Goal: Check status: Check status

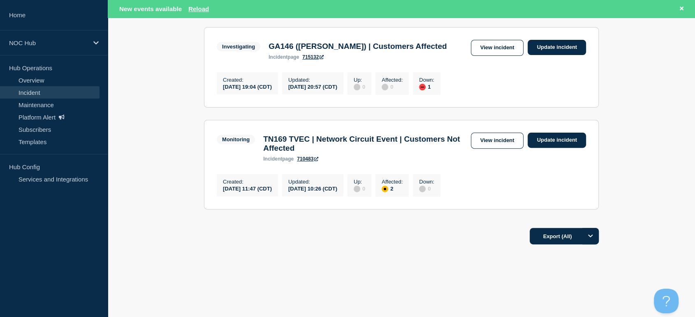
scroll to position [265, 0]
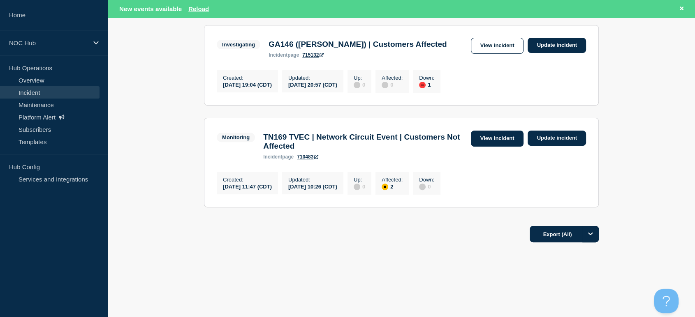
click at [480, 134] on link "View incident" at bounding box center [497, 139] width 53 height 16
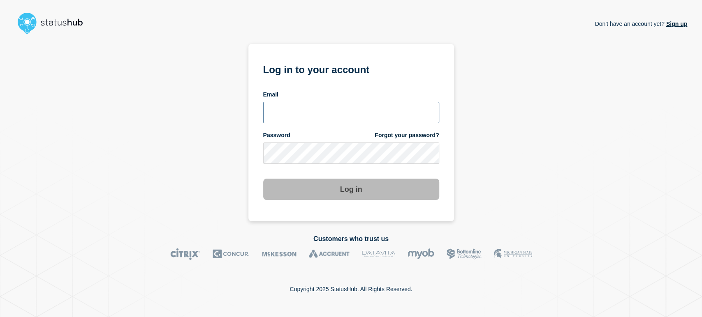
click at [335, 112] on input "email input" at bounding box center [351, 112] width 176 height 21
type input "sean.webb@conexon.us"
click at [263, 179] on button "Log in" at bounding box center [351, 189] width 176 height 21
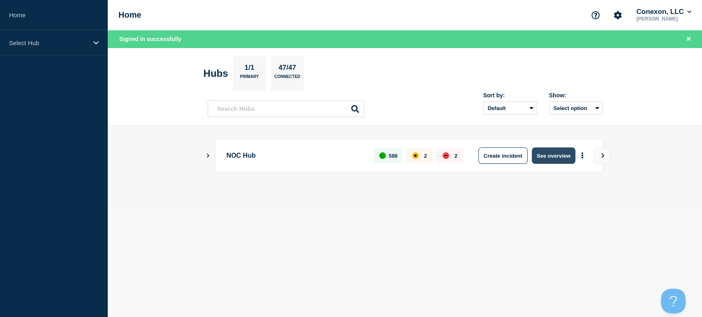
click at [537, 155] on button "See overview" at bounding box center [553, 156] width 44 height 16
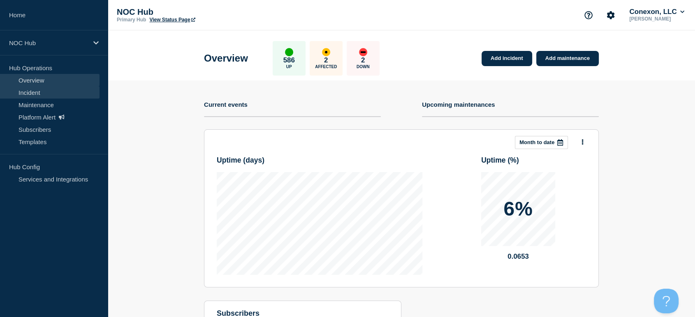
click at [56, 91] on link "Incident" at bounding box center [49, 92] width 99 height 12
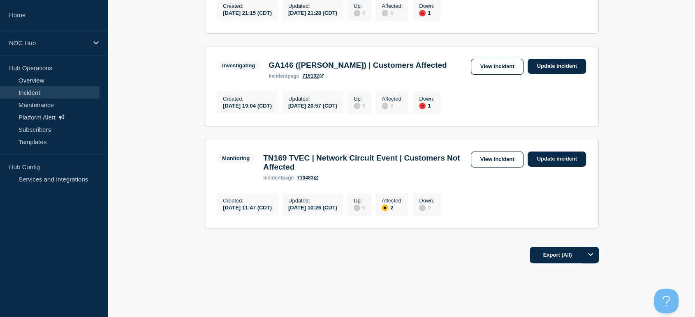
scroll to position [247, 0]
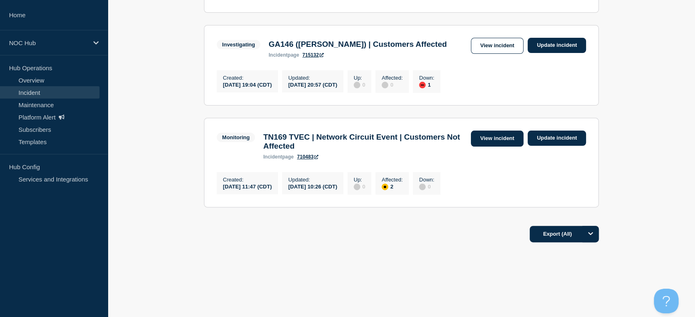
click at [501, 136] on link "View incident" at bounding box center [497, 139] width 53 height 16
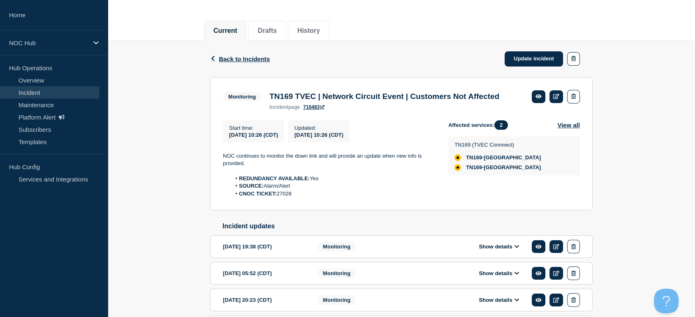
scroll to position [91, 0]
